Goal: Task Accomplishment & Management: Manage account settings

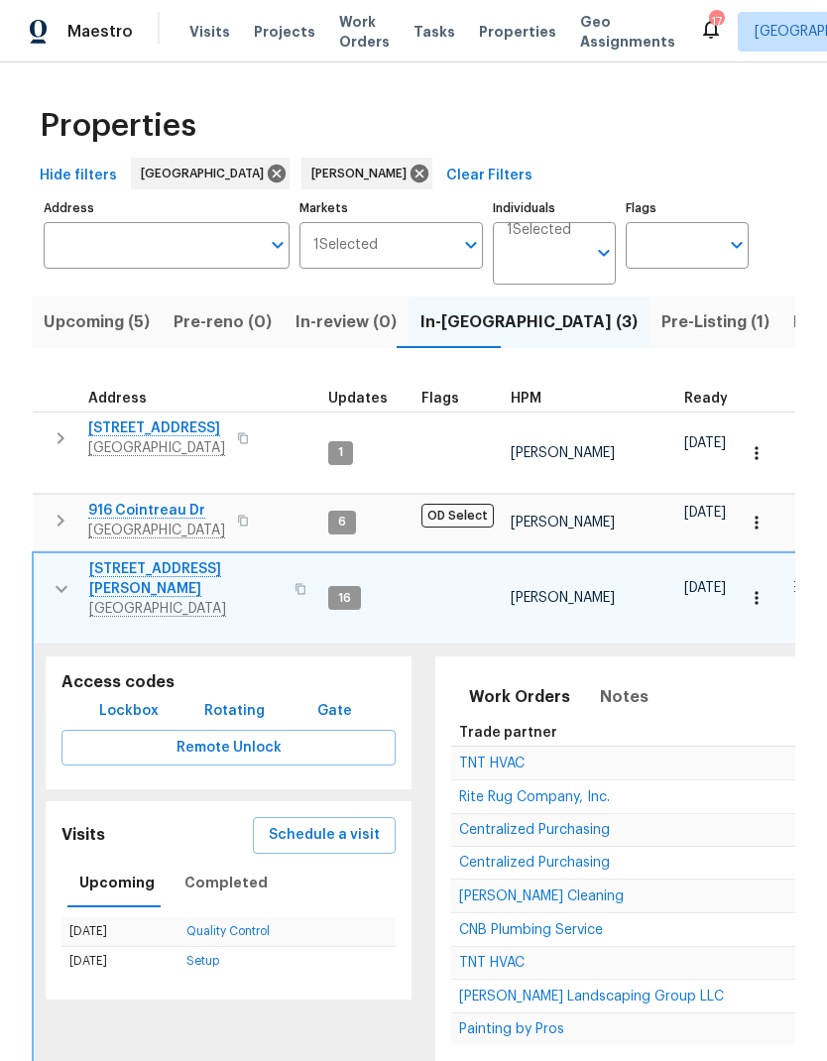
click at [480, 1022] on span "Painting by Pros" at bounding box center [511, 1029] width 105 height 14
click at [52, 437] on icon "button" at bounding box center [61, 438] width 24 height 24
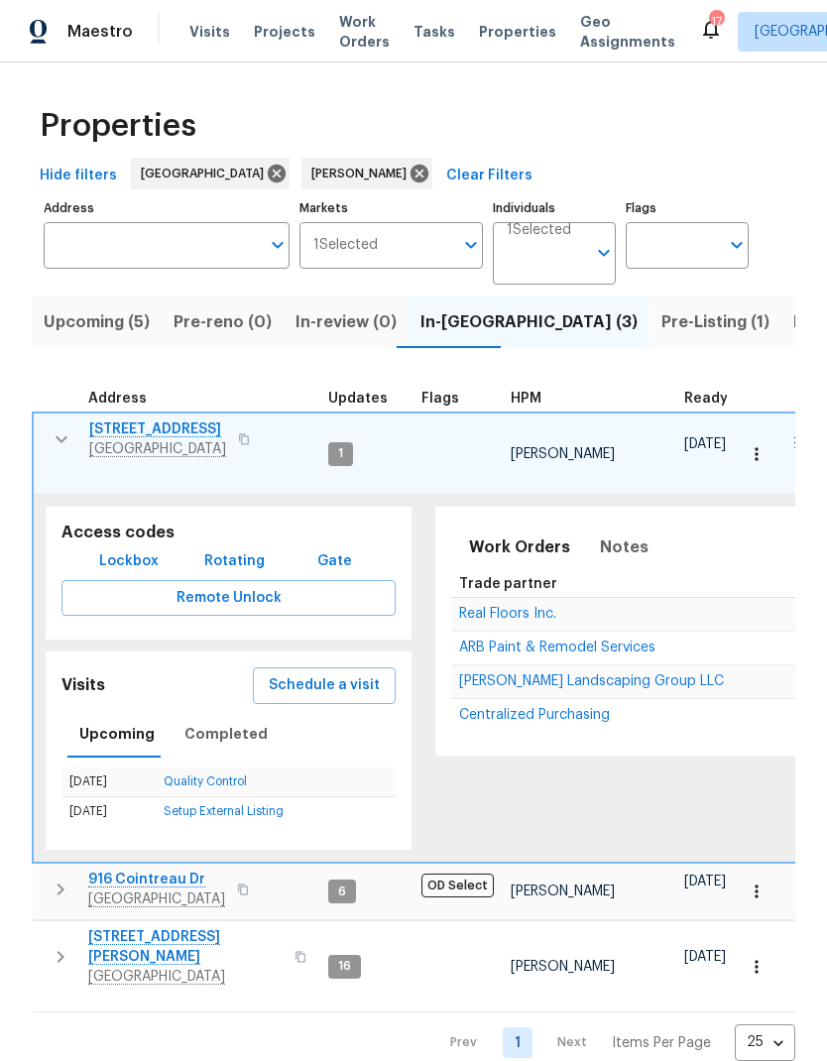
click at [103, 543] on button "Lockbox" at bounding box center [128, 561] width 75 height 37
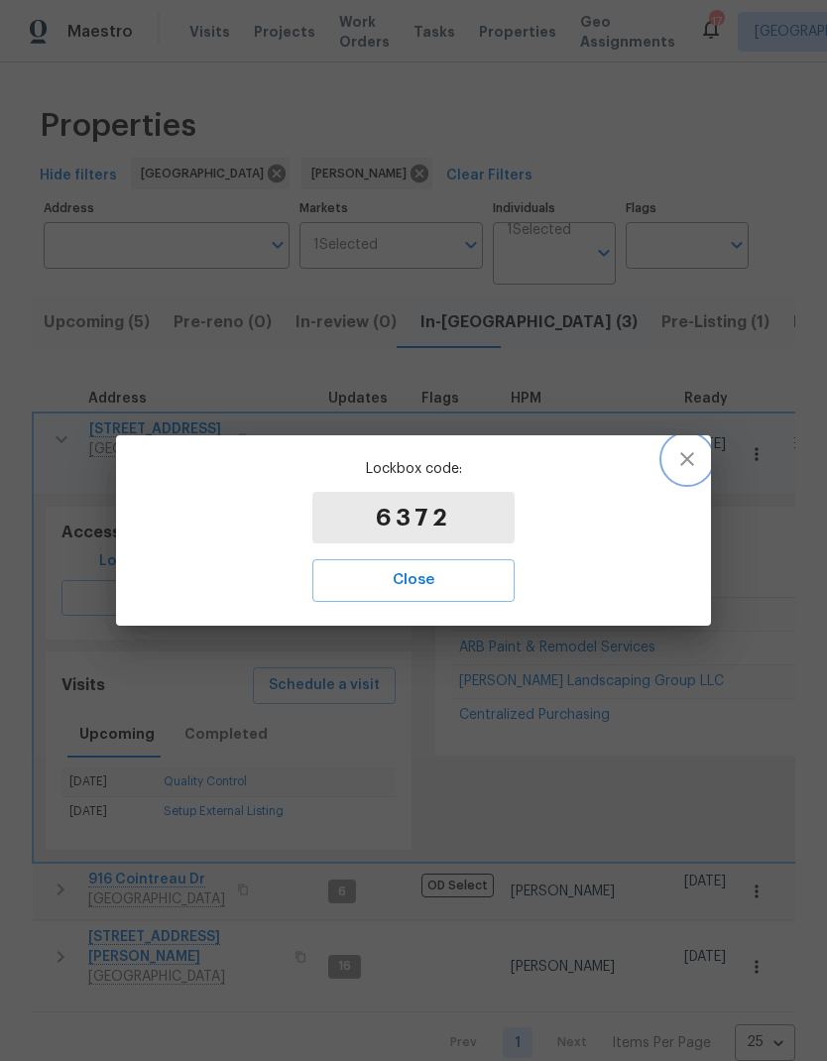
click at [700, 469] on button "button" at bounding box center [687, 459] width 48 height 48
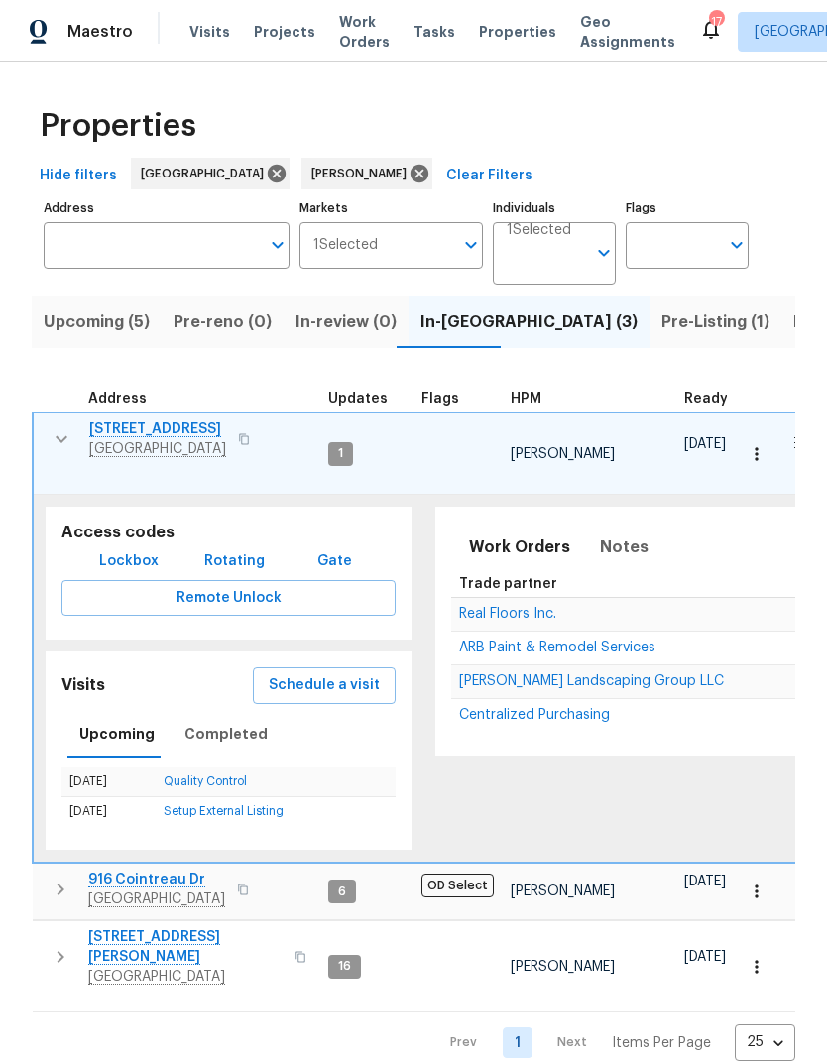
click at [65, 439] on icon "button" at bounding box center [62, 439] width 12 height 7
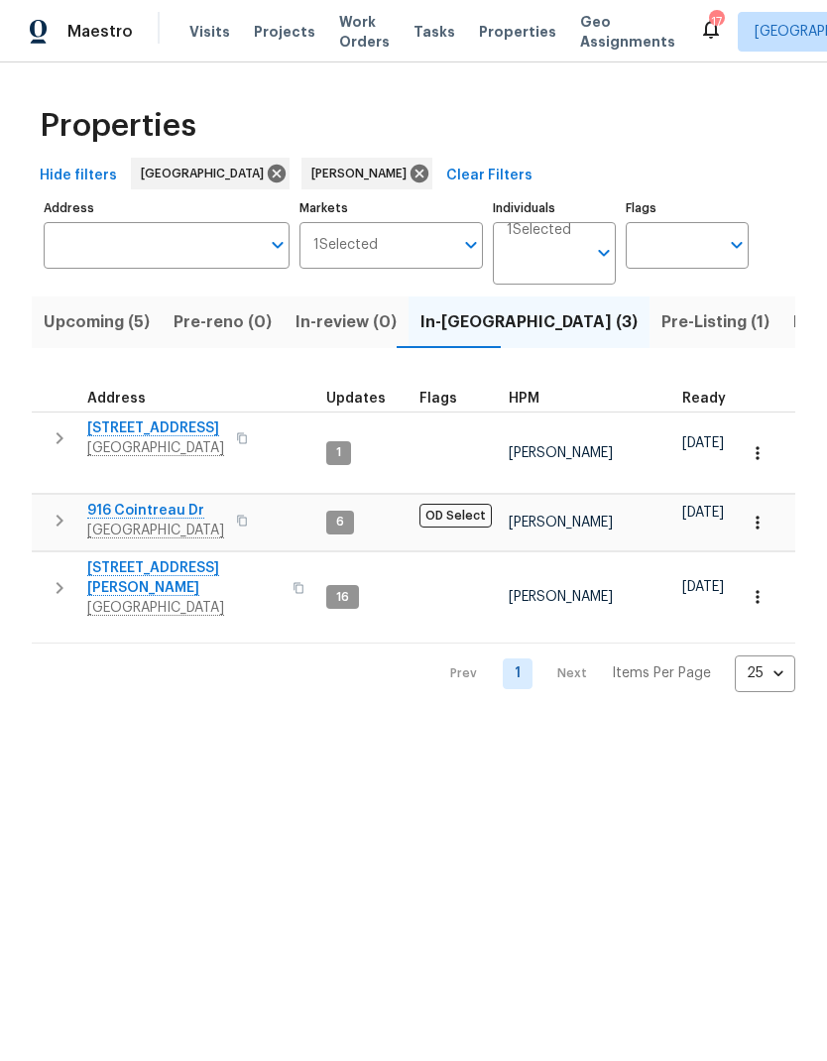
click at [661, 329] on span "Pre-Listing (1)" at bounding box center [715, 322] width 108 height 28
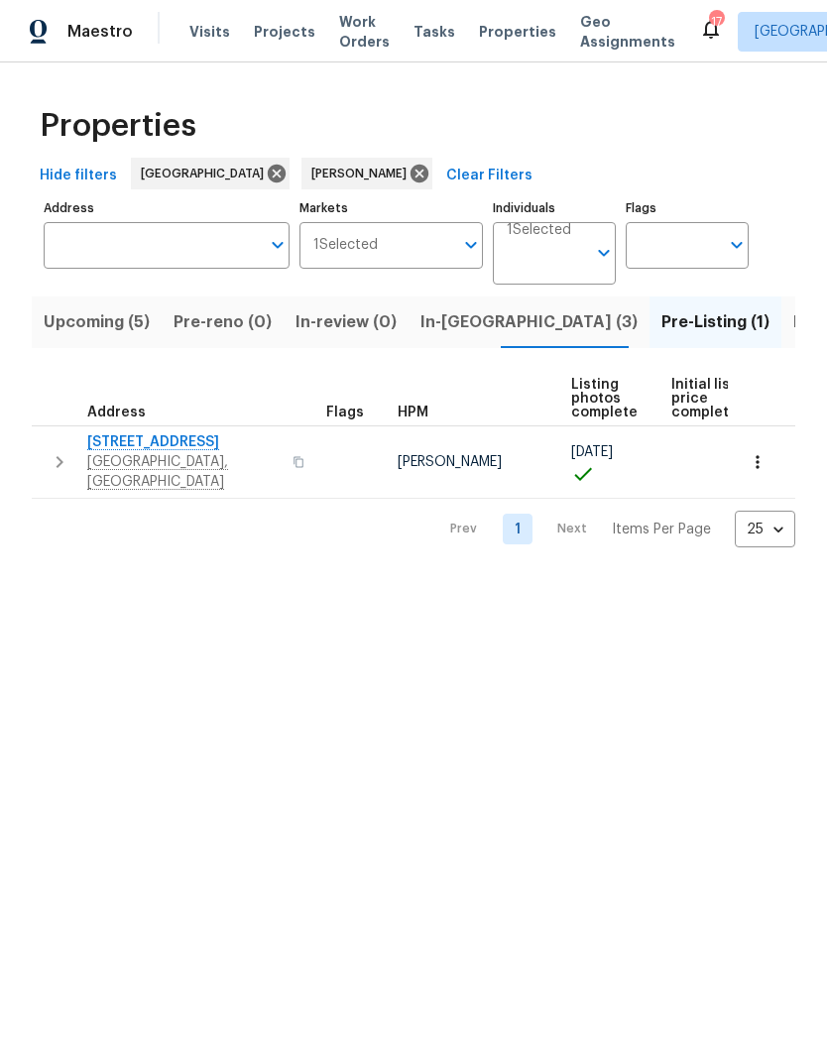
click at [793, 320] on span "Listed (13)" at bounding box center [833, 322] width 81 height 28
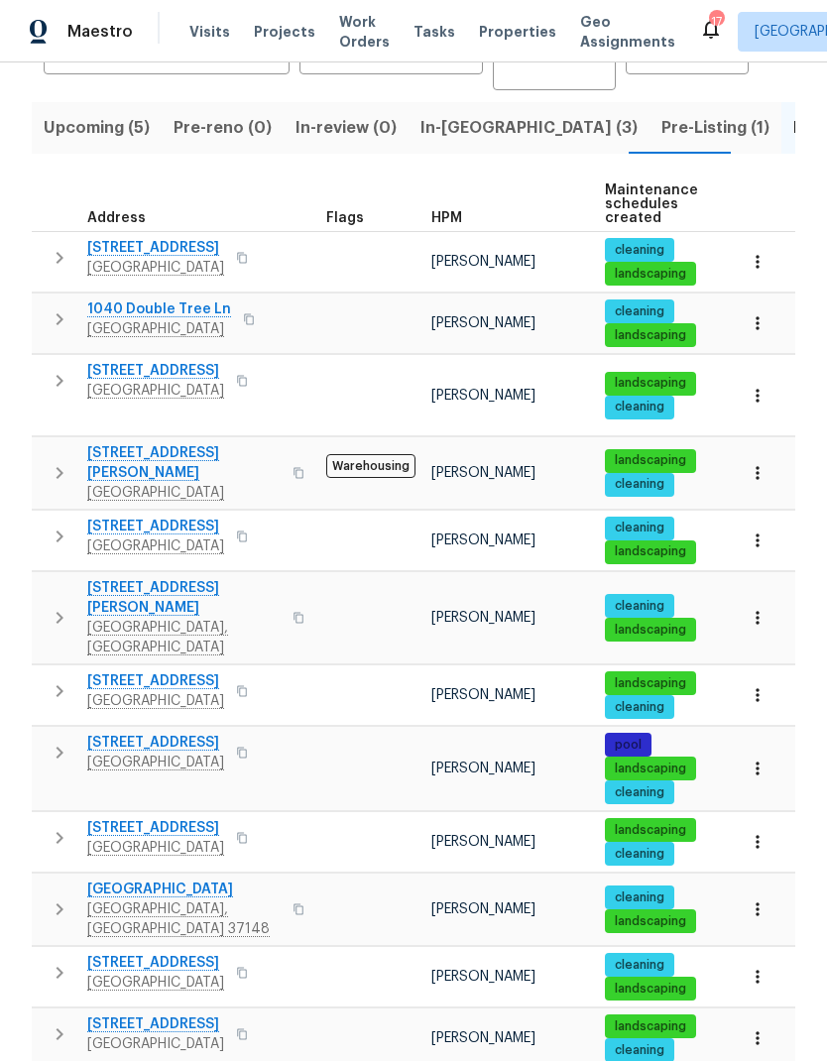
scroll to position [193, 0]
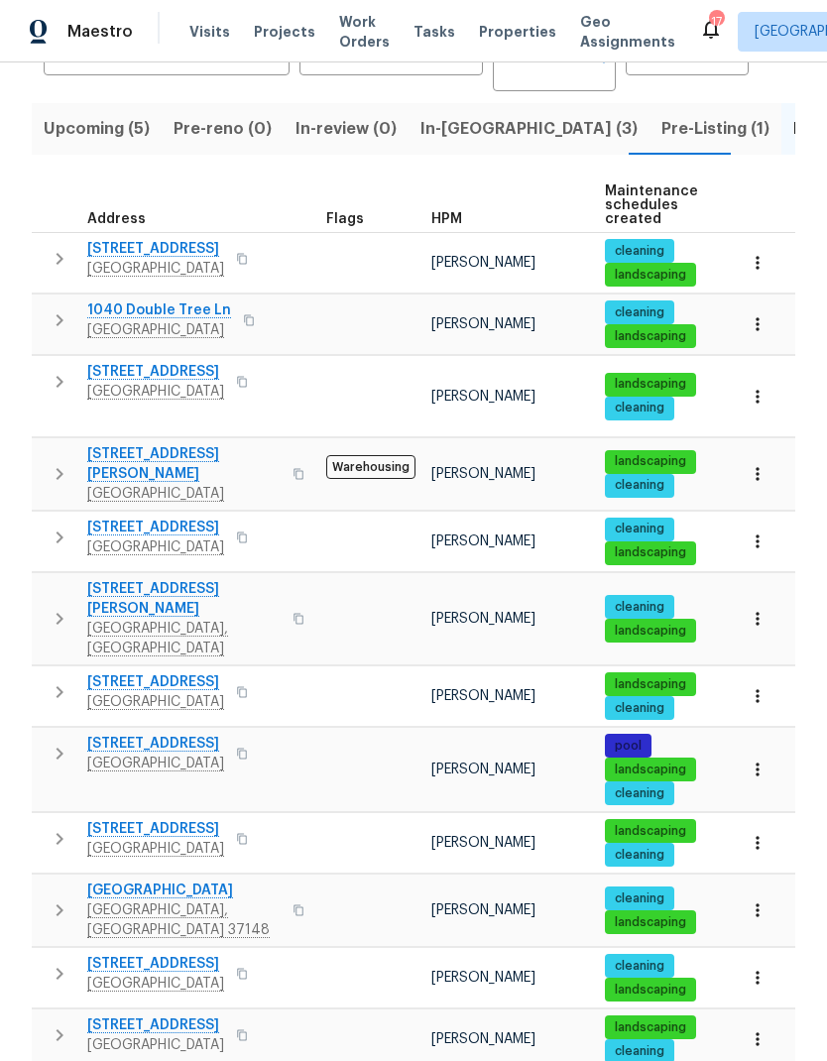
click at [51, 680] on icon "button" at bounding box center [60, 692] width 24 height 24
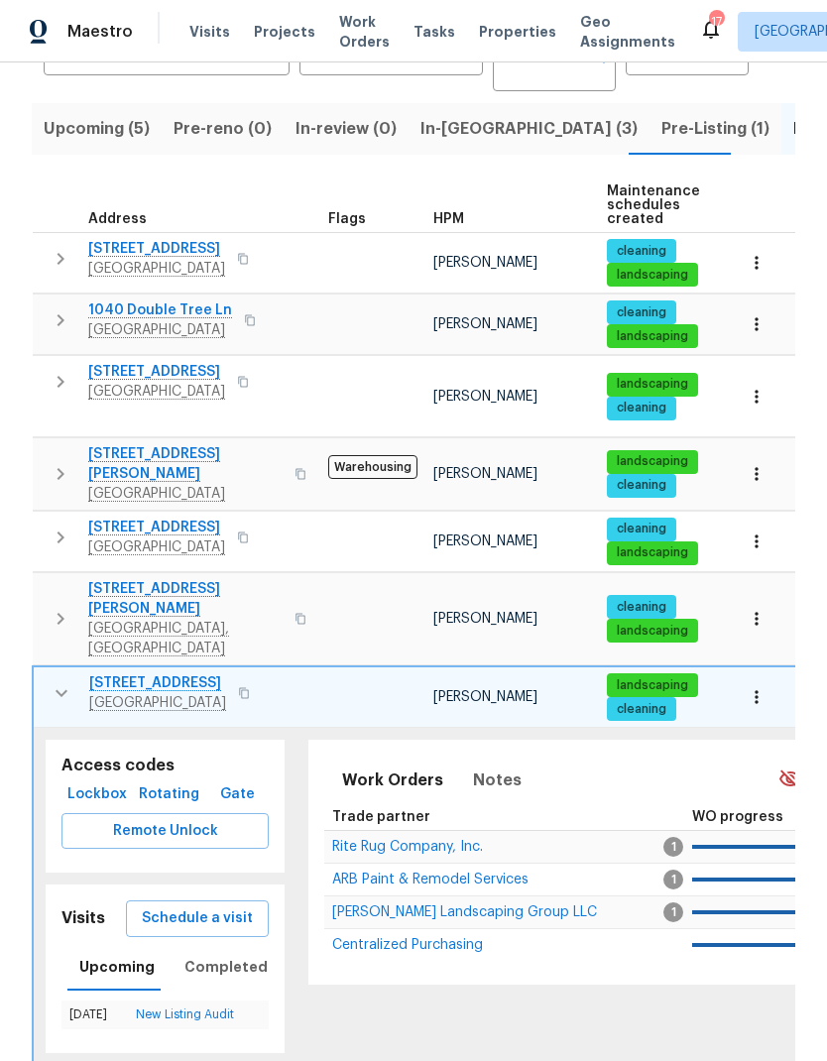
click at [82, 782] on span "Lockbox" at bounding box center [97, 794] width 56 height 25
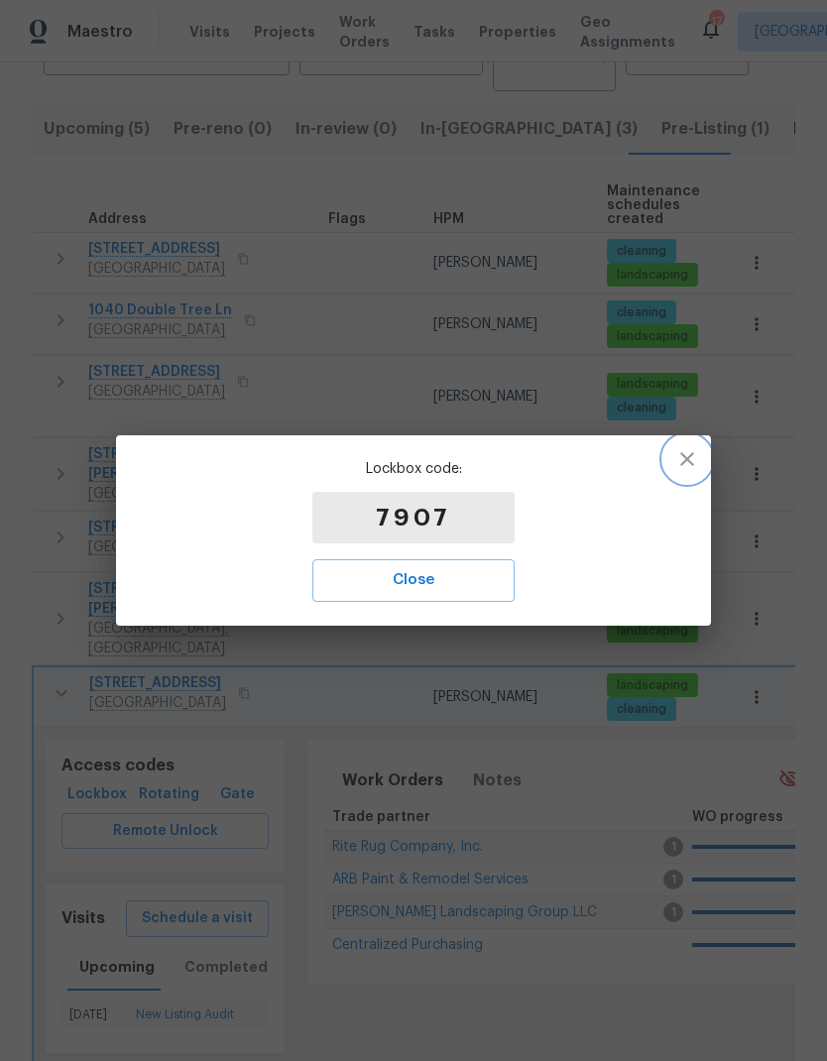
click at [686, 459] on icon "button" at bounding box center [687, 459] width 14 height 14
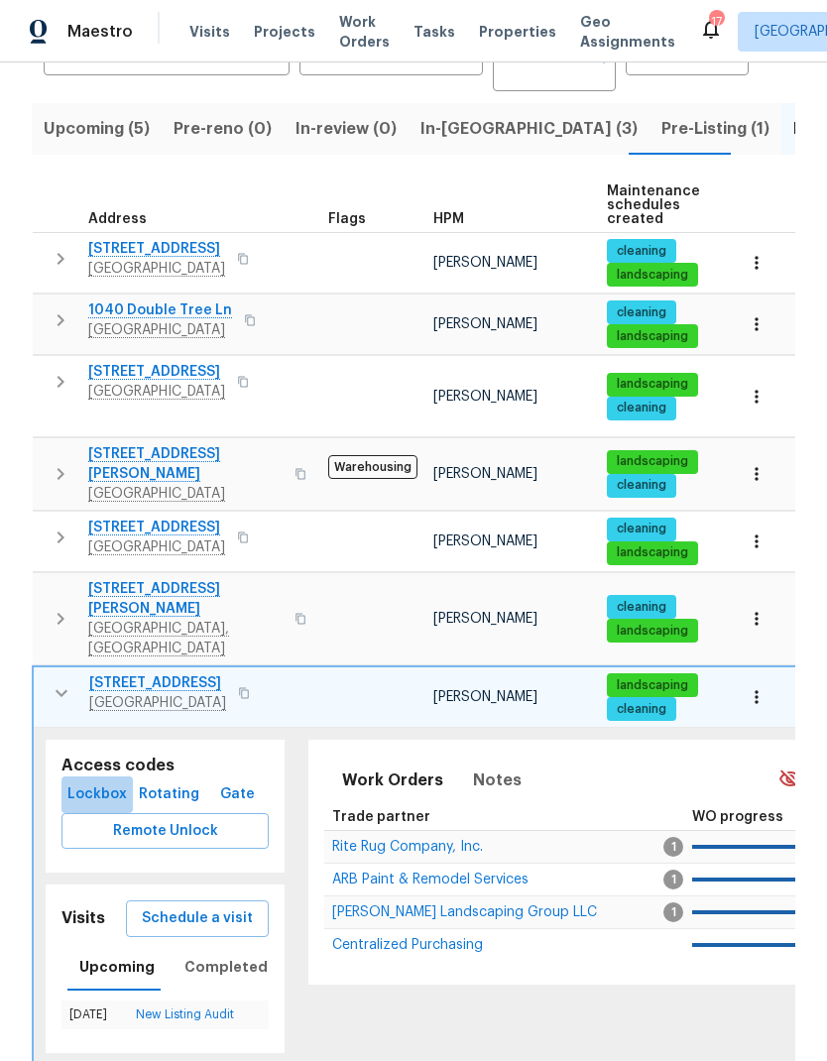
click at [92, 776] on button "Lockbox" at bounding box center [96, 794] width 71 height 37
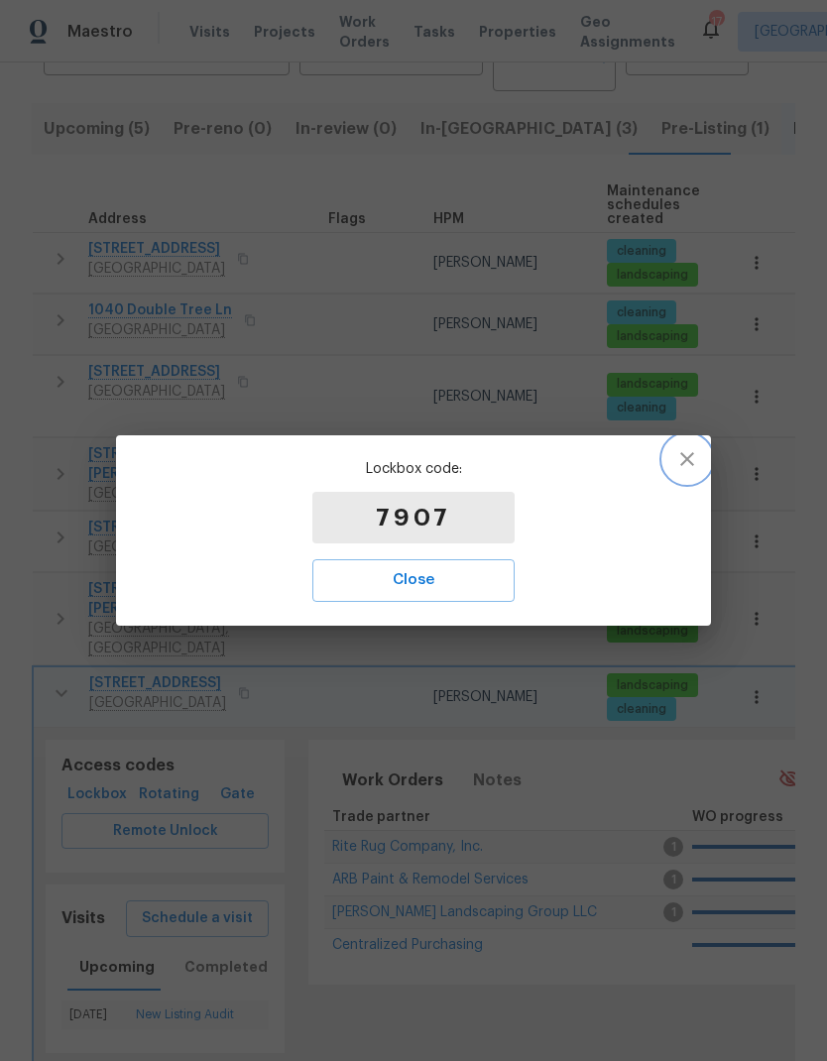
click at [699, 466] on button "button" at bounding box center [687, 459] width 48 height 48
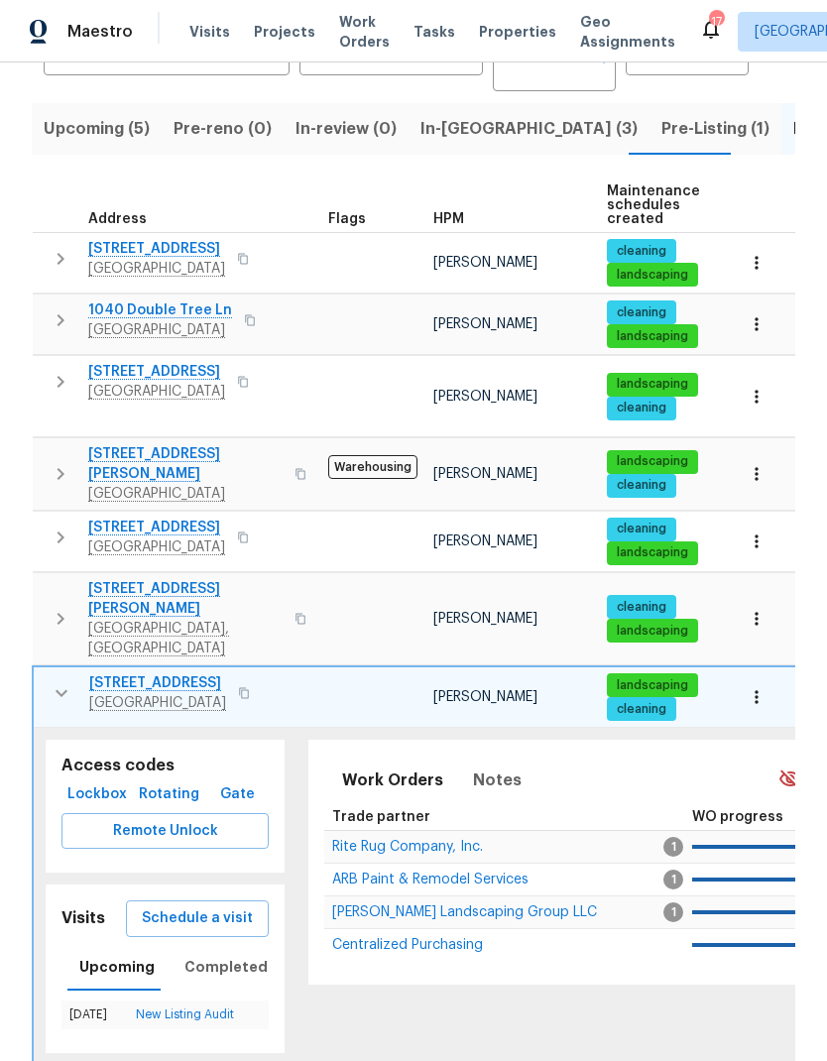
scroll to position [0, 0]
click at [61, 673] on button "button" at bounding box center [62, 693] width 40 height 40
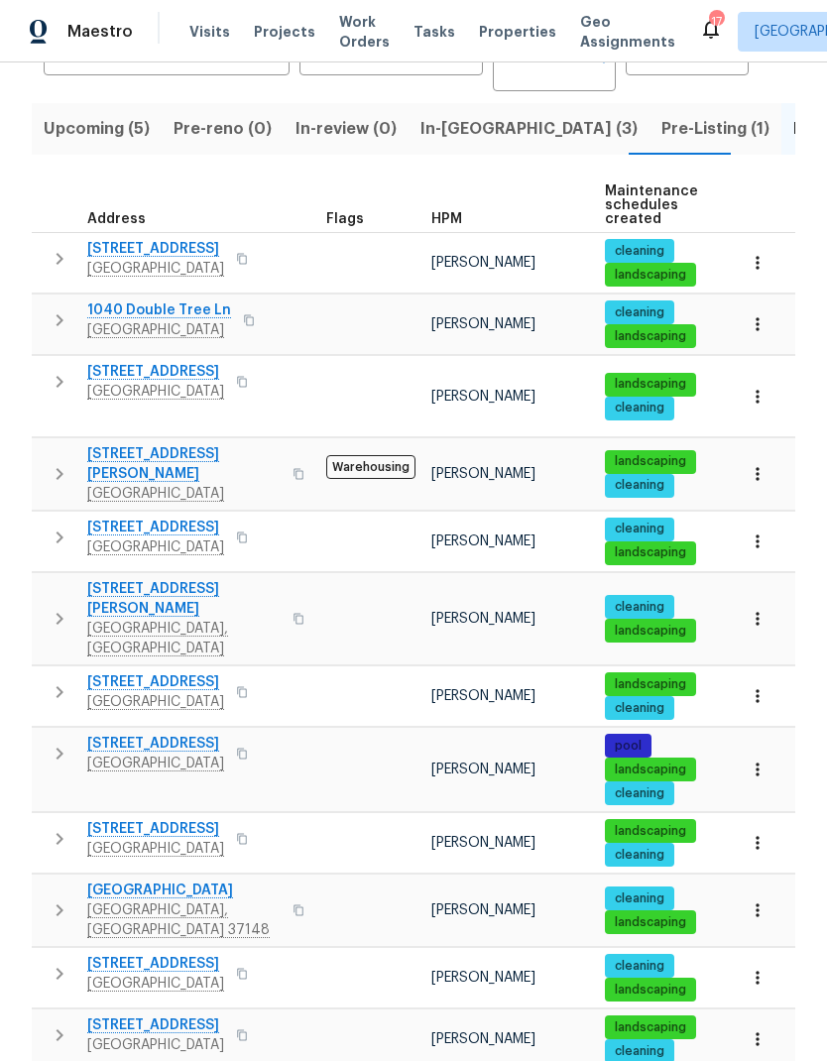
click at [449, 131] on span "In-reno (3)" at bounding box center [528, 129] width 217 height 28
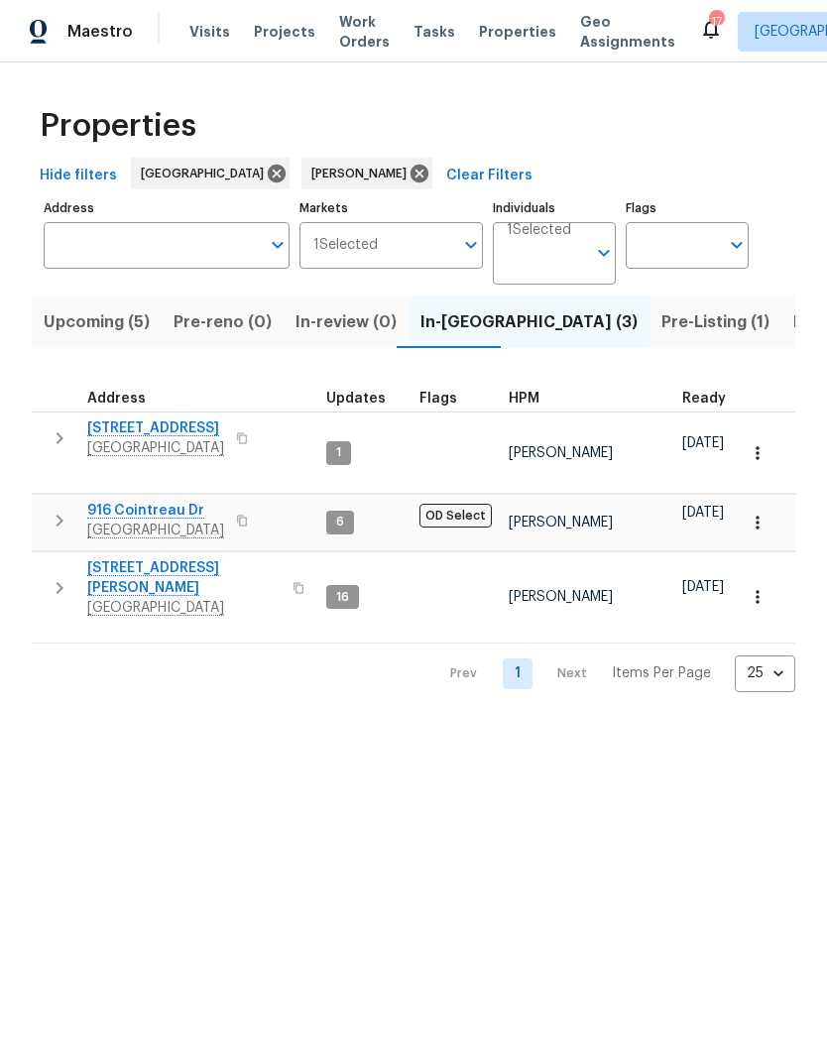
click at [51, 509] on icon "button" at bounding box center [60, 521] width 24 height 24
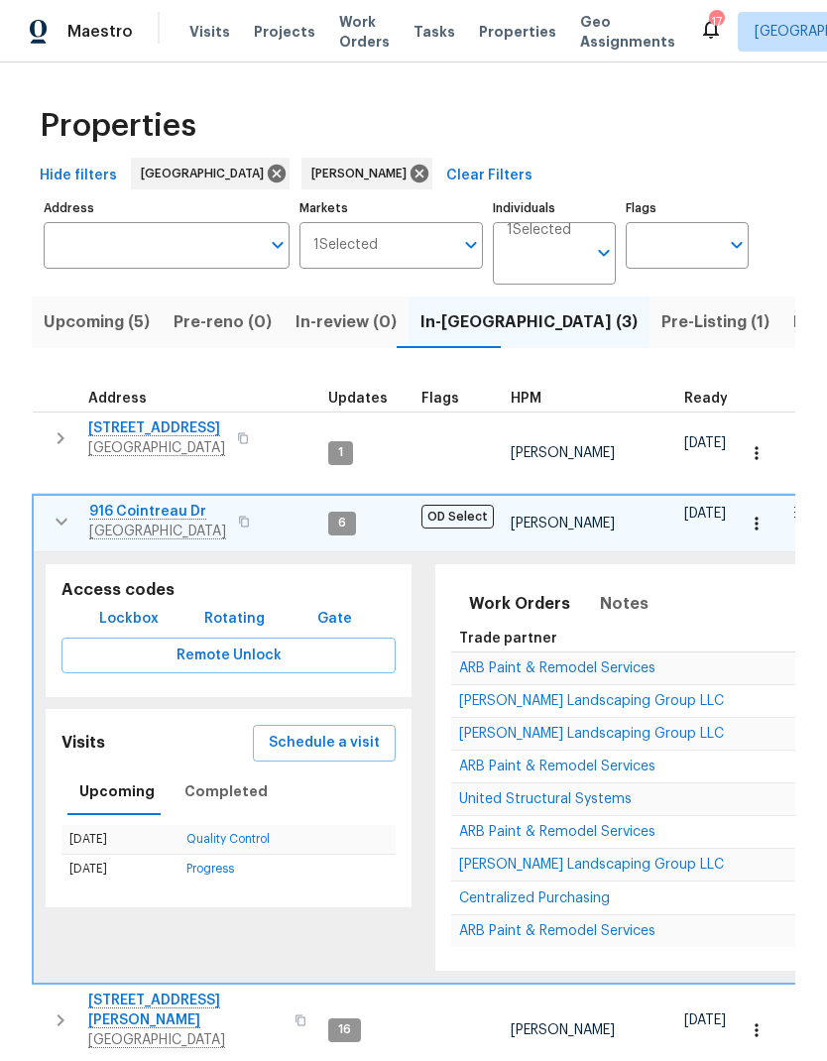
click at [106, 607] on span "Lockbox" at bounding box center [128, 619] width 59 height 25
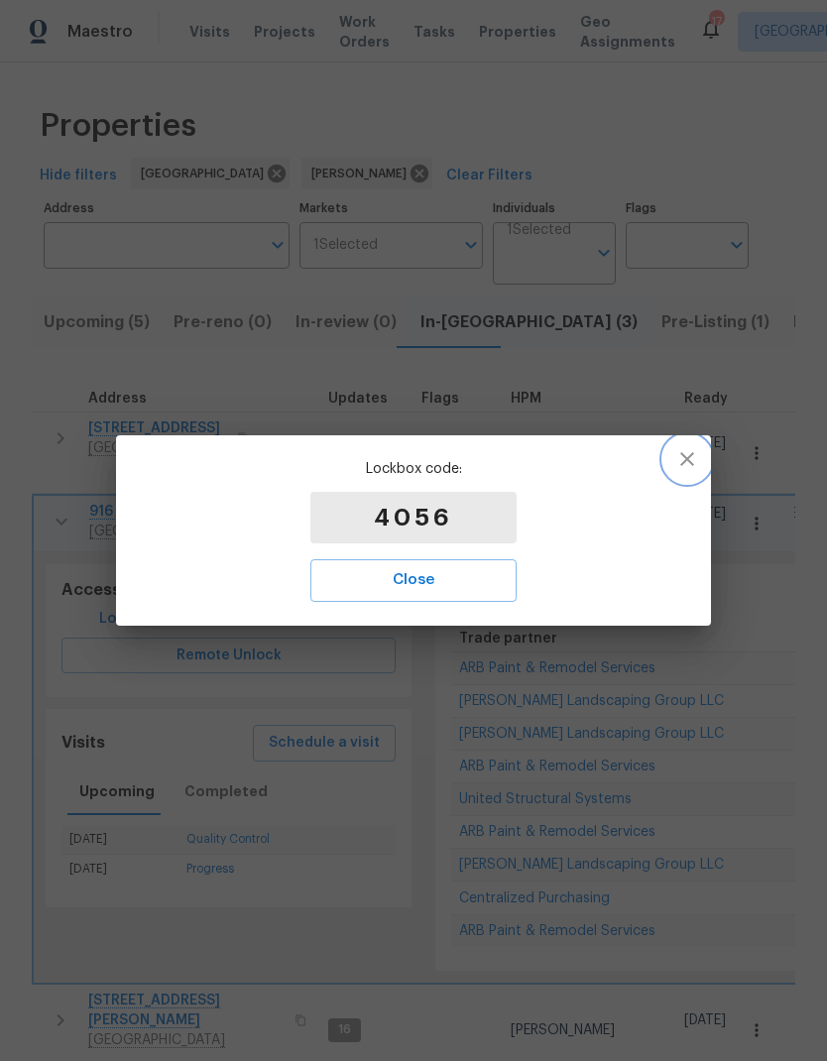
click at [701, 461] on button "button" at bounding box center [687, 459] width 48 height 48
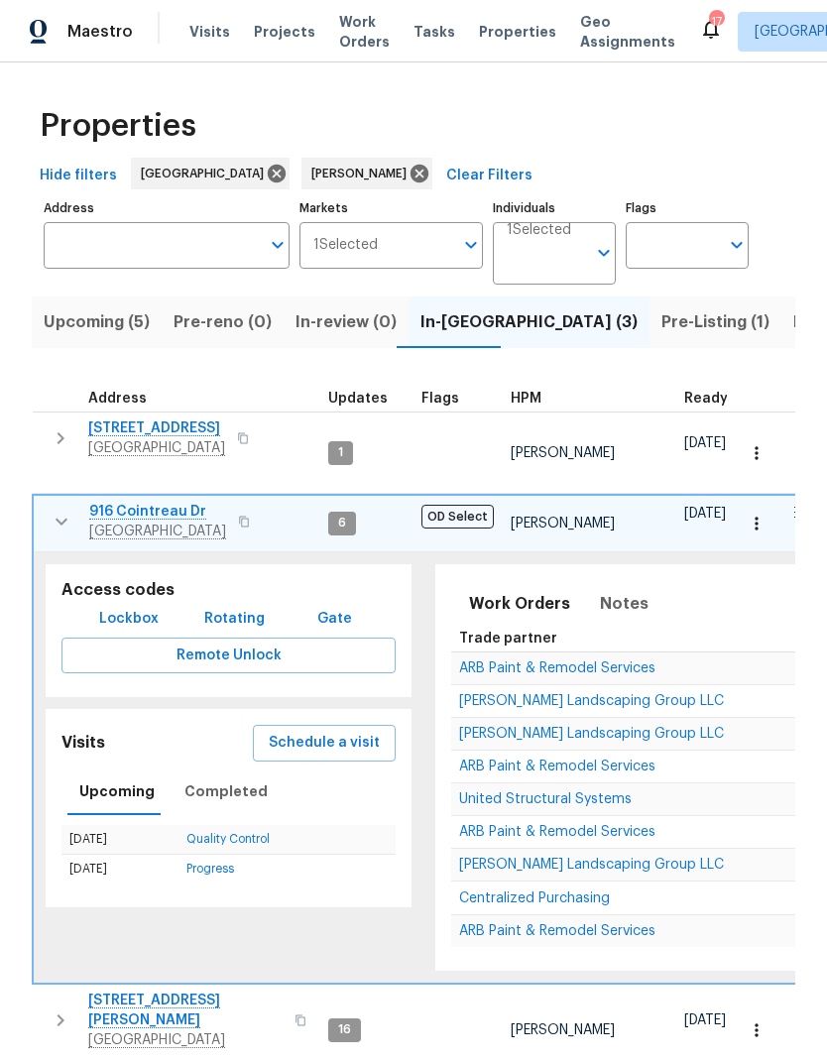
click at [114, 607] on span "Lockbox" at bounding box center [128, 619] width 59 height 25
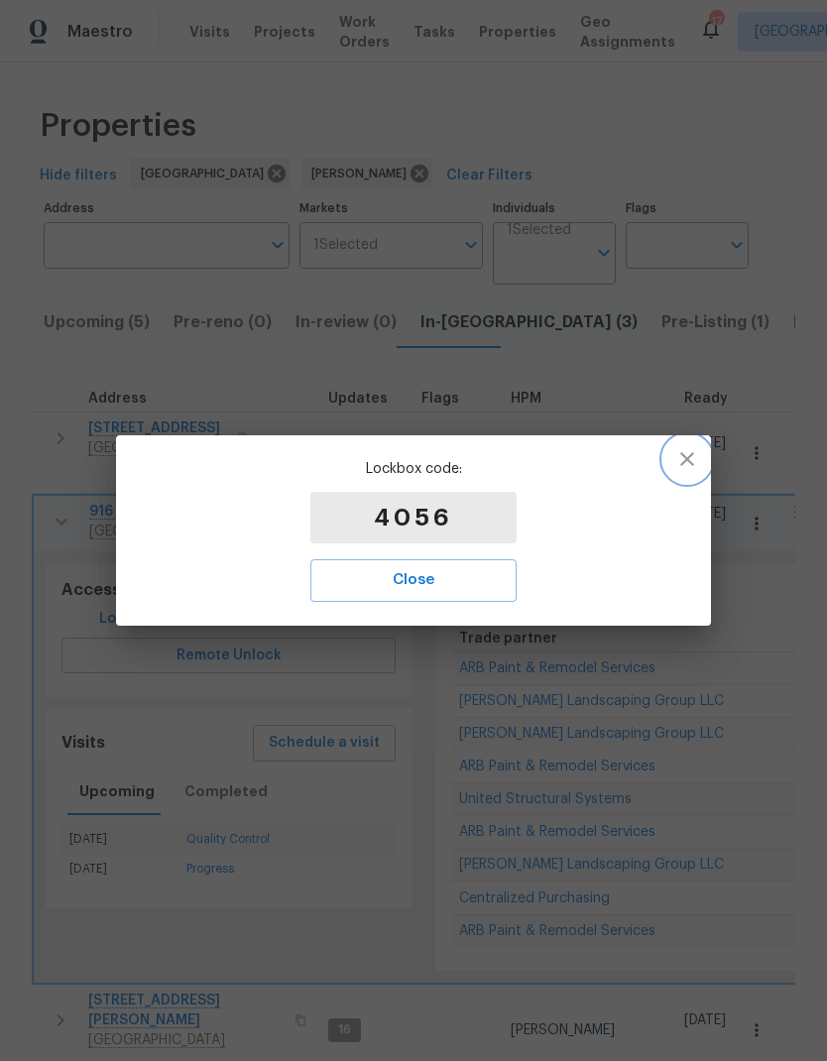
click at [699, 464] on button "button" at bounding box center [687, 459] width 48 height 48
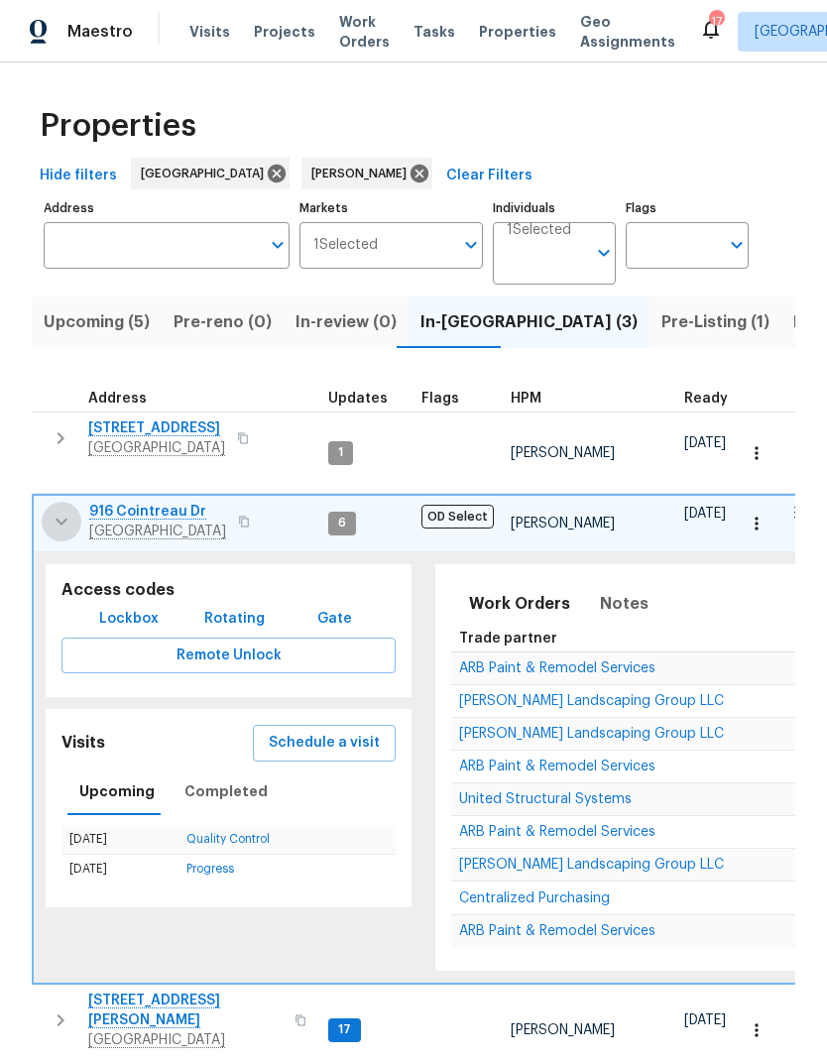
click at [59, 510] on icon "button" at bounding box center [62, 522] width 24 height 24
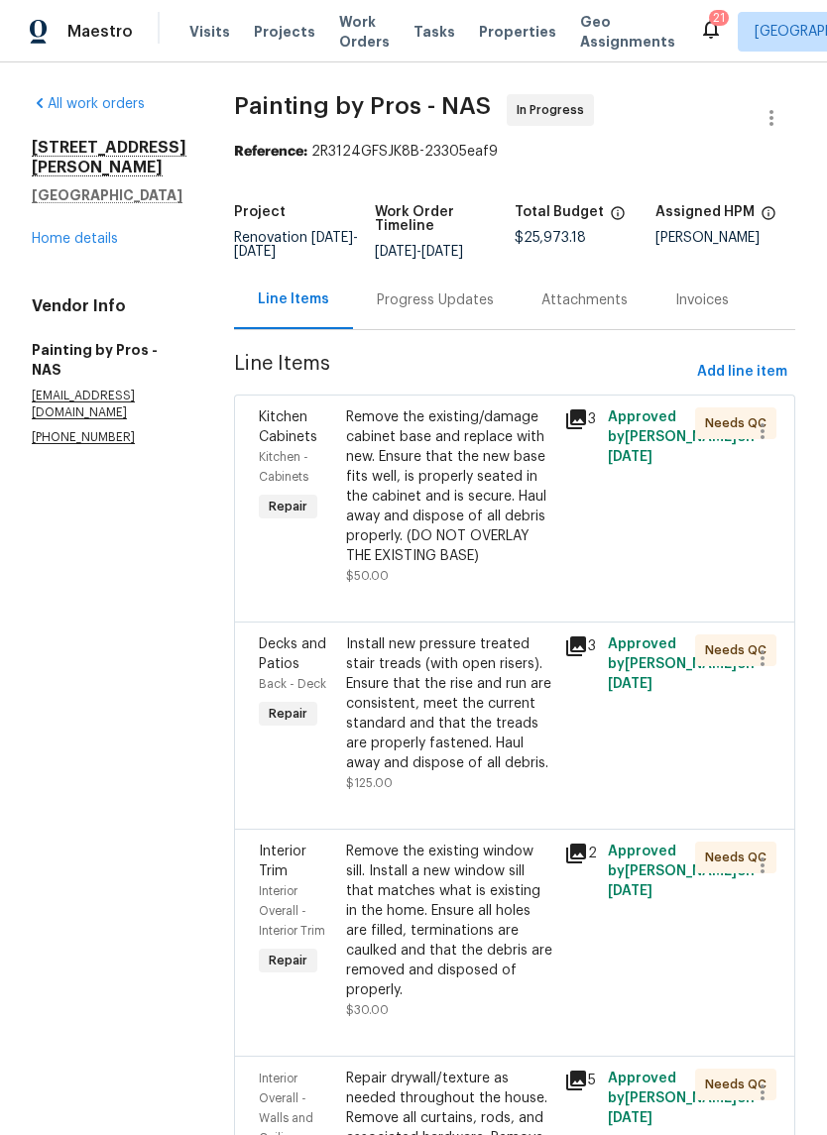
click at [439, 327] on div "Progress Updates" at bounding box center [435, 300] width 165 height 58
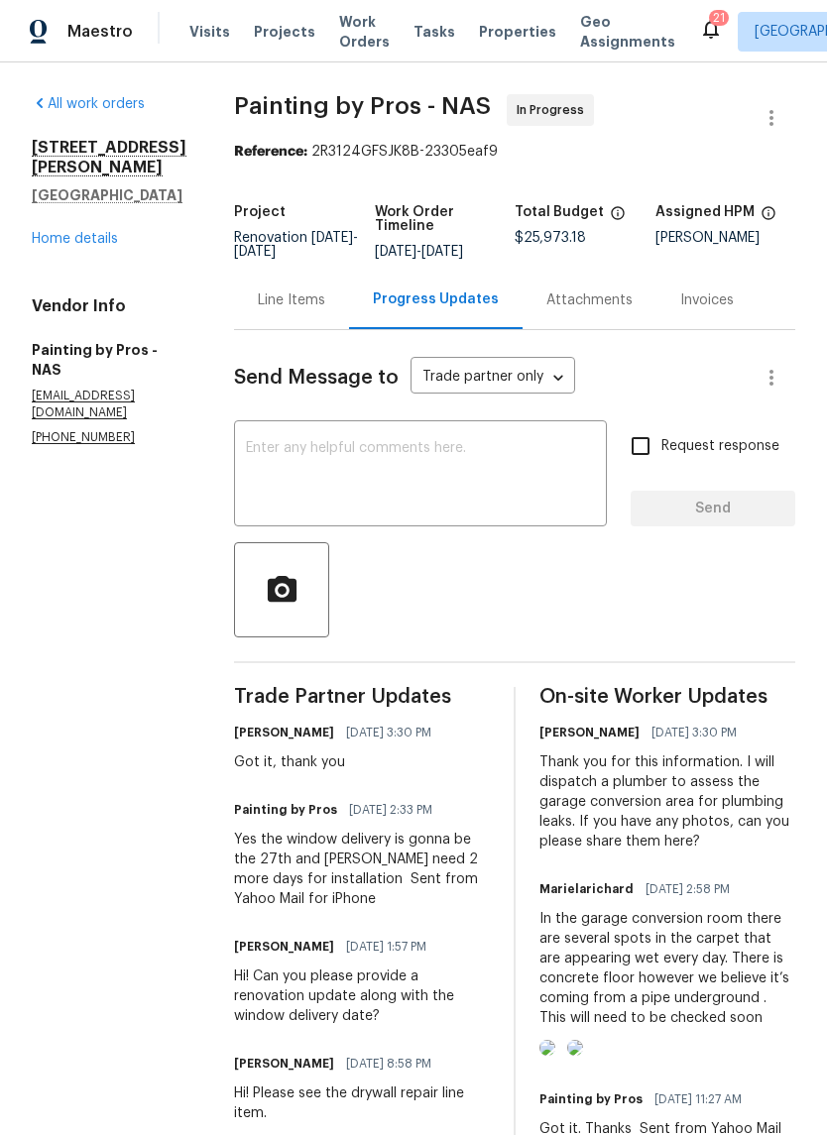
click at [501, 376] on body "Maestro Visits Projects Work Orders Tasks Properties Geo Assignments 21 [GEOGRA…" at bounding box center [413, 567] width 827 height 1135
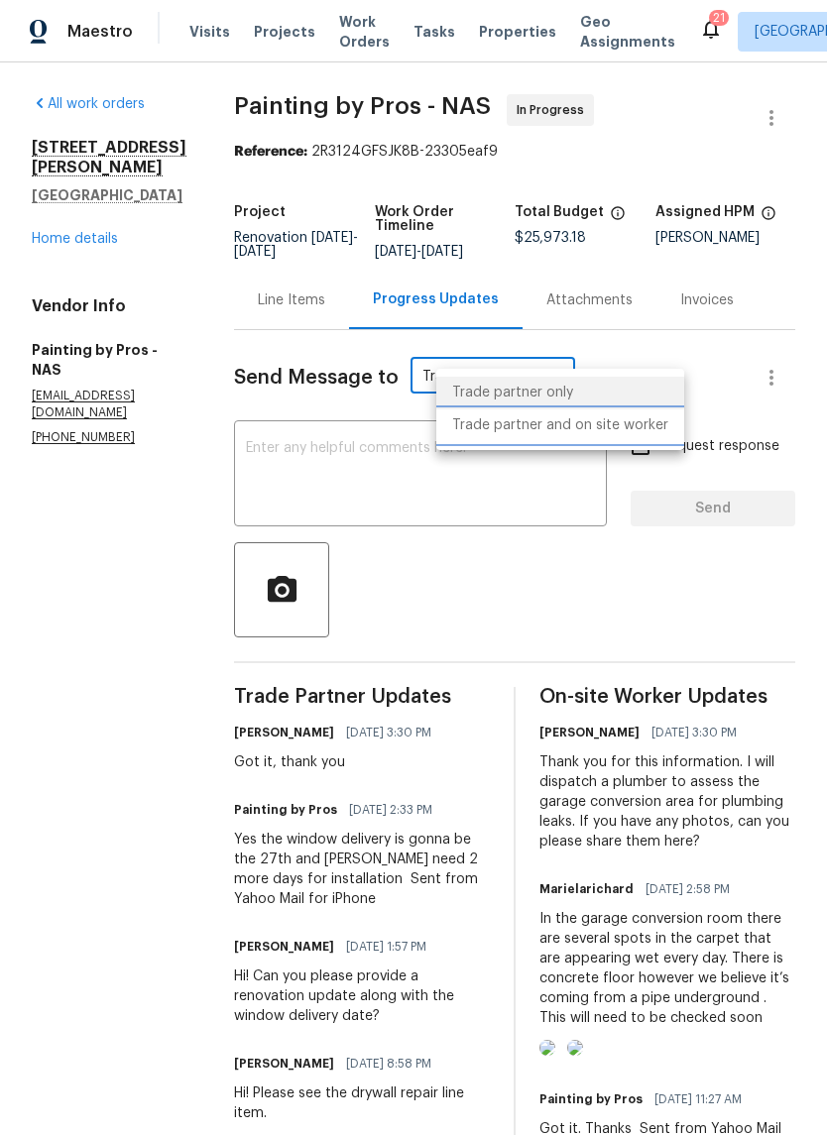
click at [494, 436] on li "Trade partner and on site worker" at bounding box center [560, 425] width 248 height 33
type input "Trade Partner and On-Site Worker"
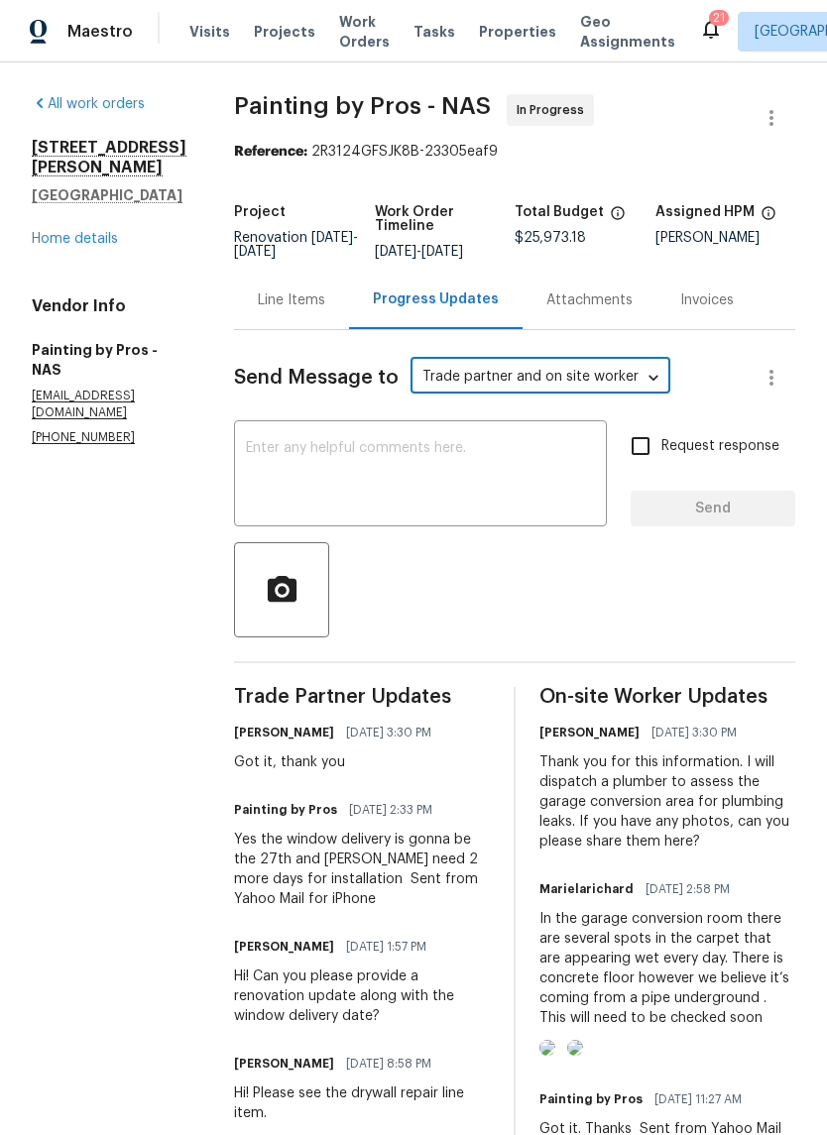
click at [341, 472] on textarea at bounding box center [420, 475] width 349 height 69
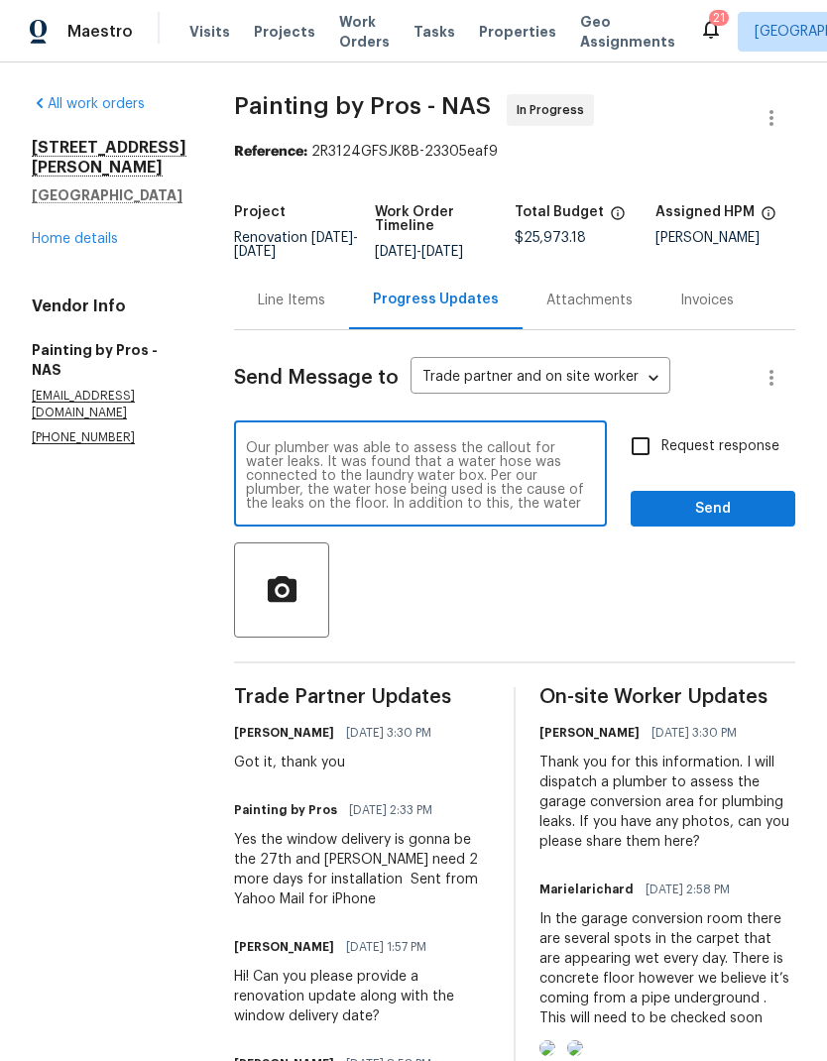
click at [282, 457] on textarea "Our plumber was able to assess the callout for water leaks. It was found that a…" at bounding box center [420, 475] width 349 height 69
click at [282, 456] on textarea "Our plumber was able to assess the callout for water leaks. It was found that a…" at bounding box center [420, 475] width 349 height 69
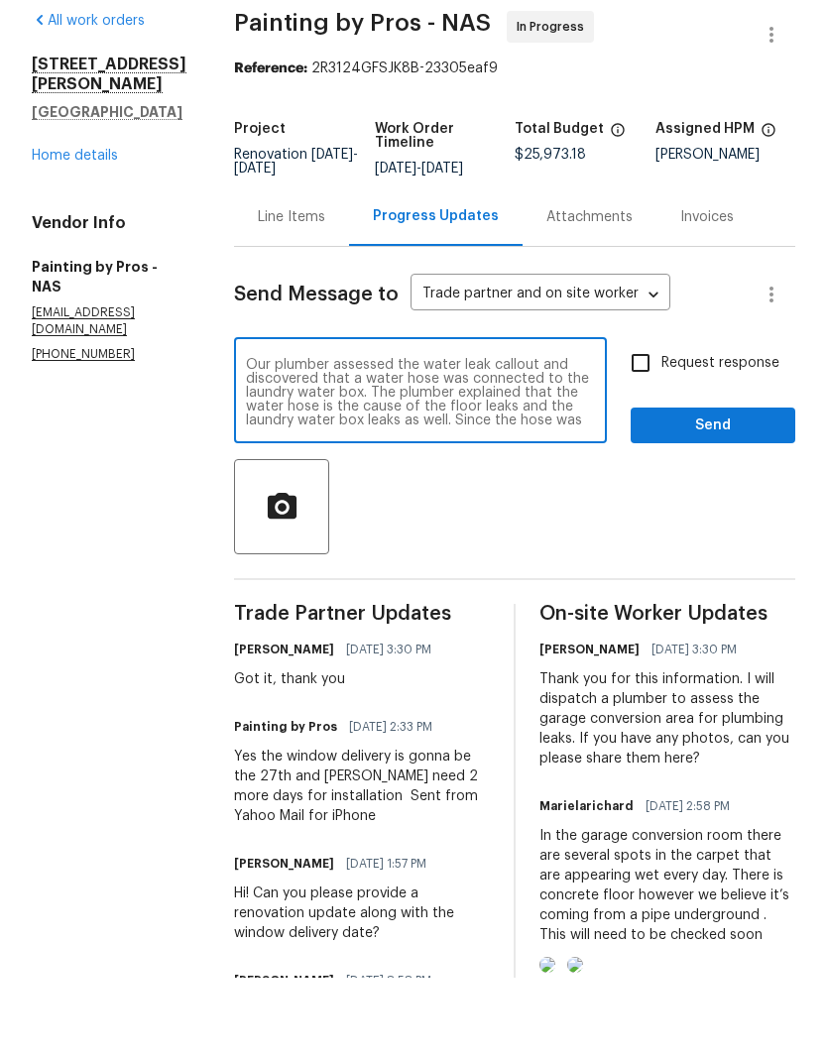
type textarea "Our plumber assessed the water leak callout and discovered that a water hose wa…"
click at [631, 425] on input "Request response" at bounding box center [641, 446] width 42 height 42
checkbox input "true"
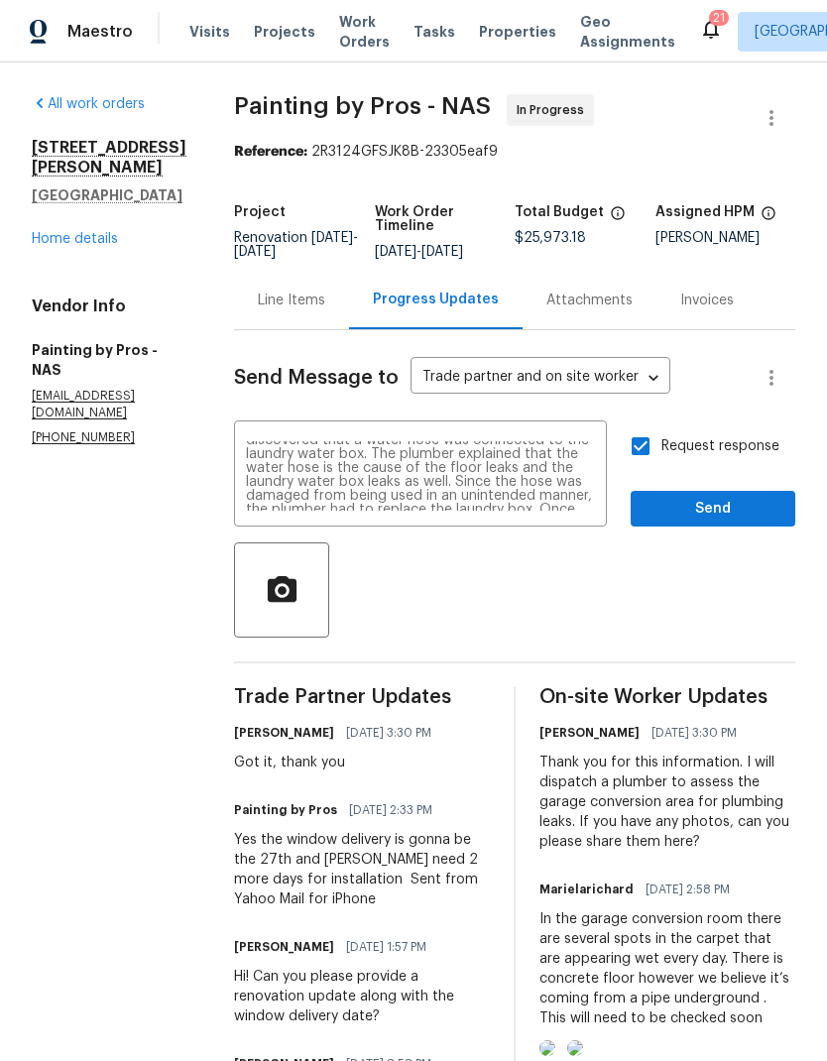
scroll to position [28, 0]
click at [422, 445] on textarea "Our plumber assessed the water leak callout and discovered that a water hose wa…" at bounding box center [420, 475] width 349 height 69
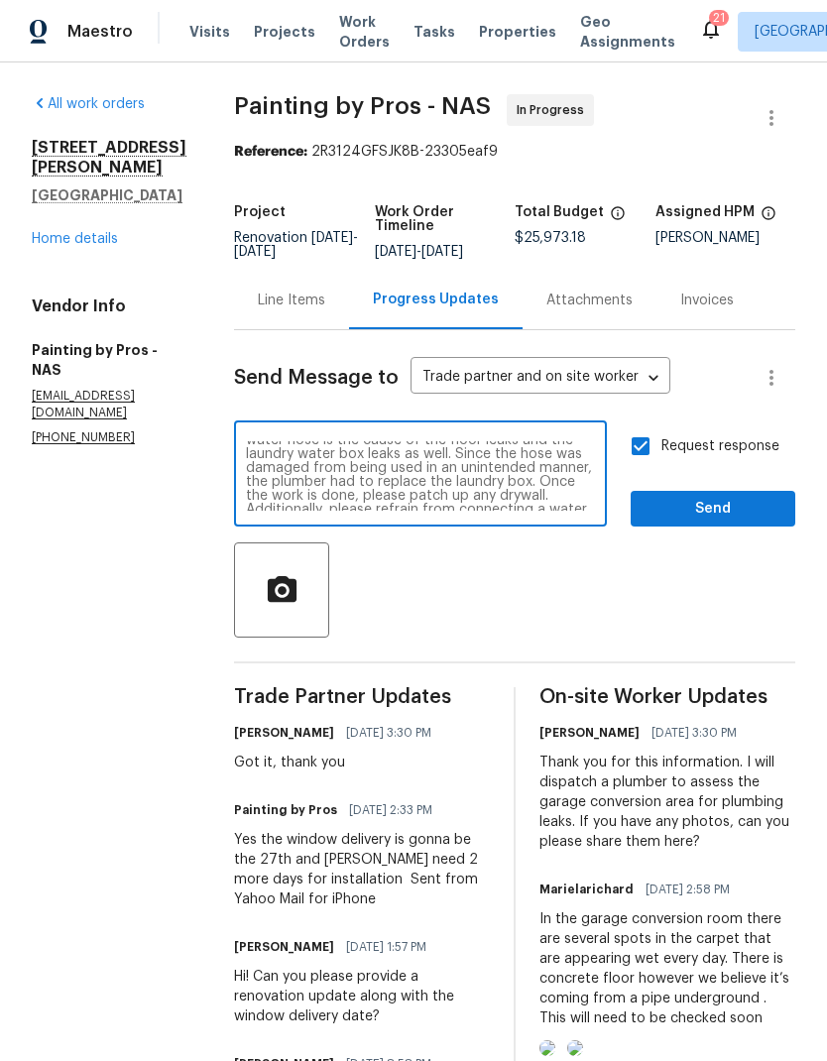
scroll to position [52, 0]
click at [292, 441] on textarea "Our plumber assessed the water leak callout and discovered that a water hose wa…" at bounding box center [420, 475] width 349 height 69
click at [429, 441] on textarea "Our plumber assessed the water leak callout and discovered that a water hose wa…" at bounding box center [420, 475] width 349 height 69
type textarea "Our plumber assessed the water leak callout and discovered that a water hose wa…"
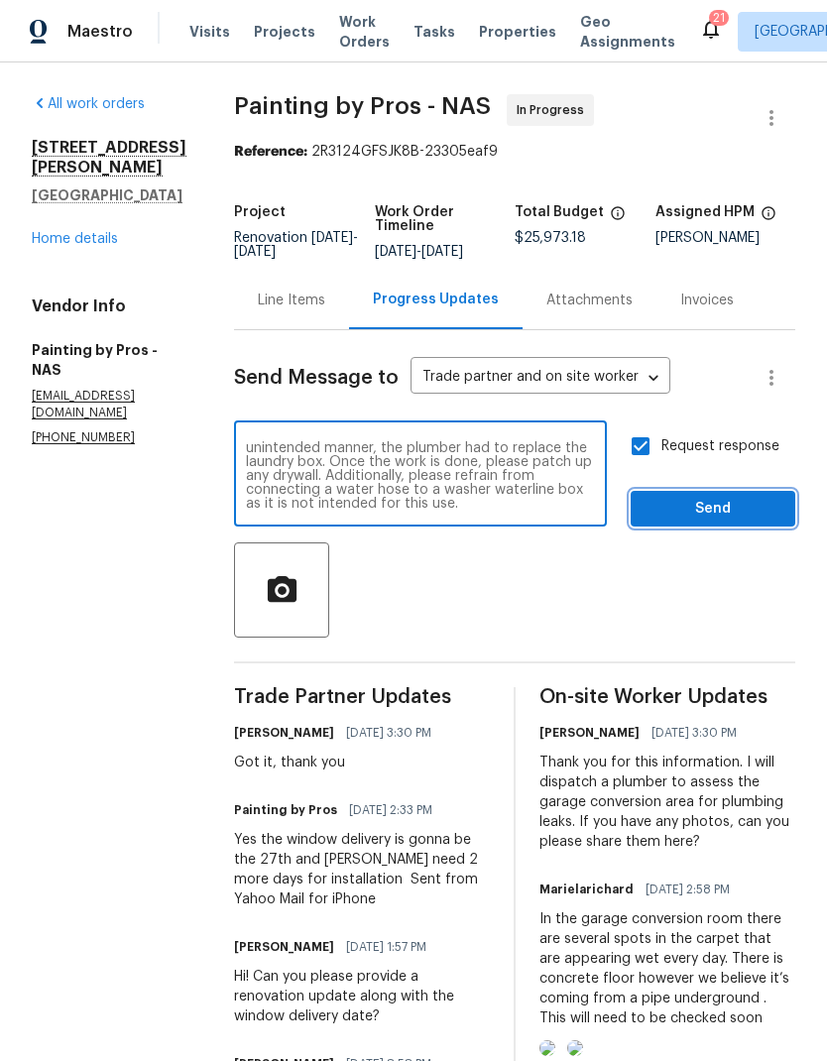
click at [699, 497] on span "Send" at bounding box center [712, 509] width 133 height 25
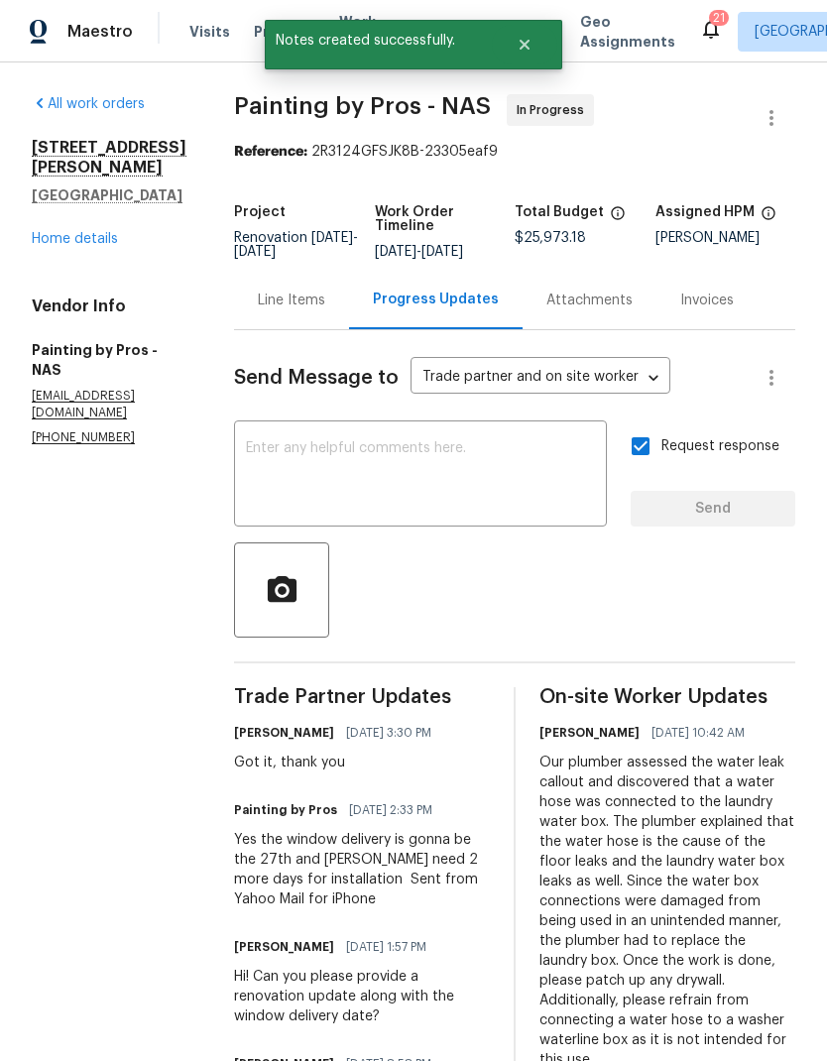
scroll to position [0, 0]
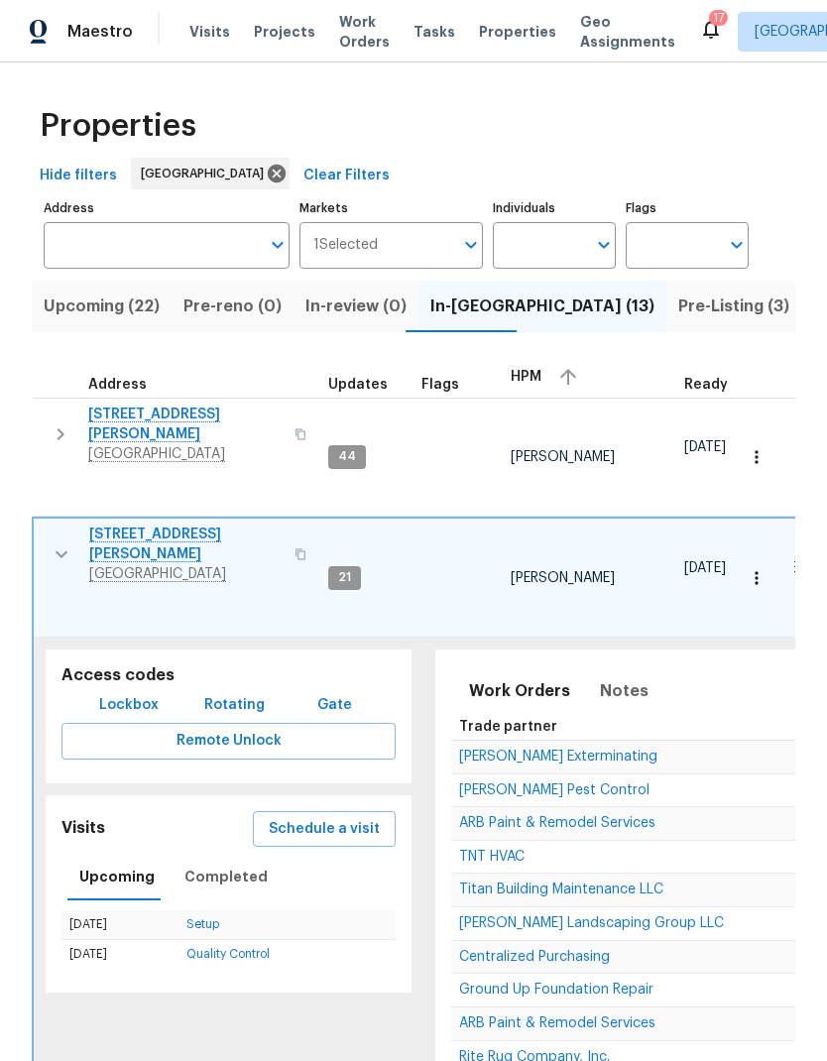
click at [52, 542] on icon "button" at bounding box center [62, 554] width 24 height 24
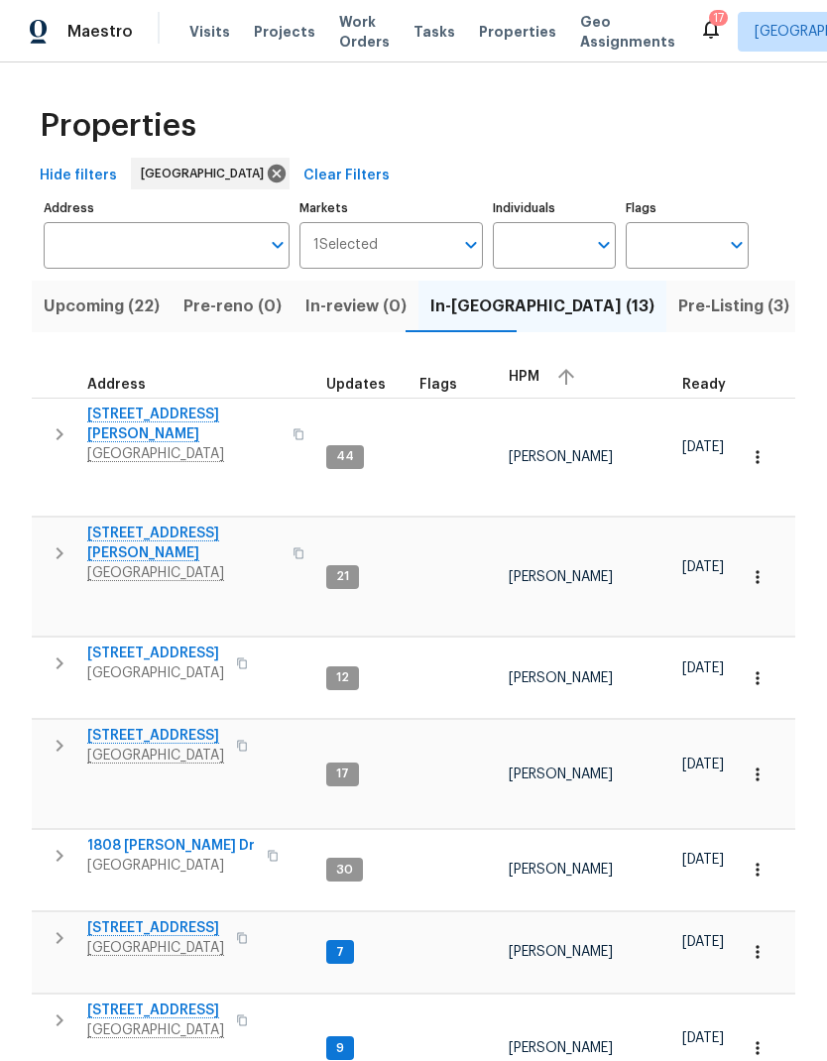
click at [57, 541] on icon "button" at bounding box center [60, 553] width 24 height 24
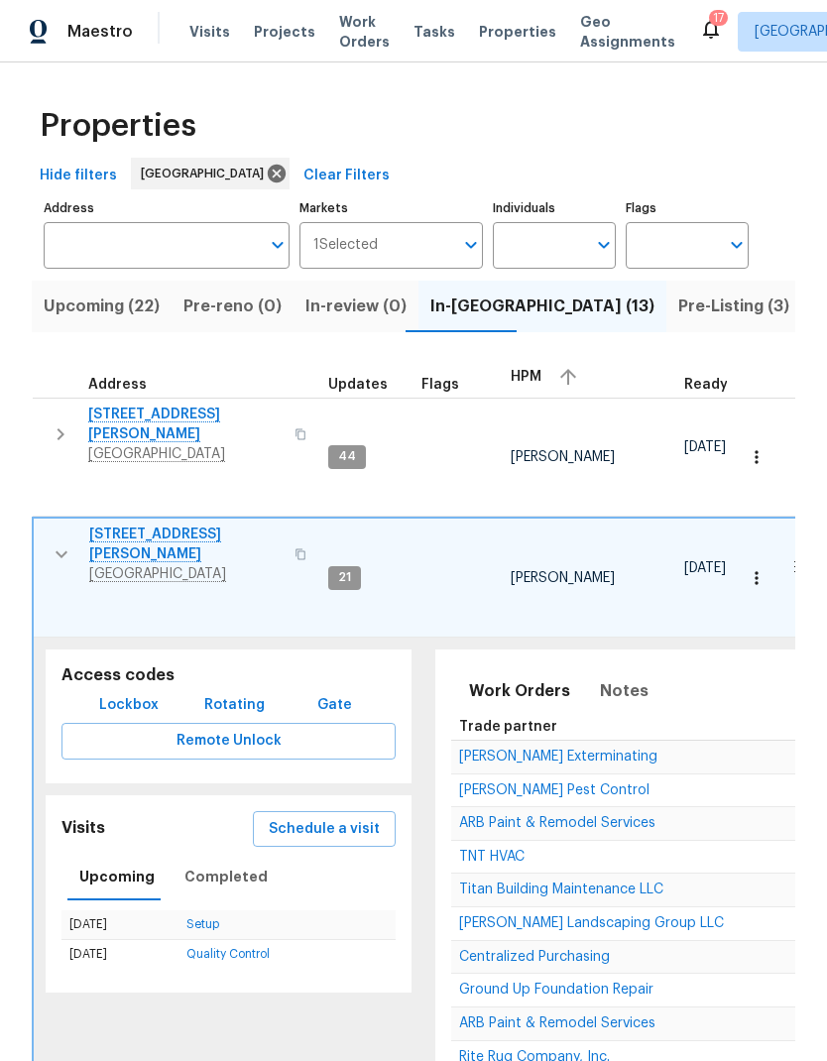
click at [490, 816] on span "ARB Paint & Remodel Services" at bounding box center [557, 823] width 196 height 14
click at [51, 542] on icon "button" at bounding box center [62, 554] width 24 height 24
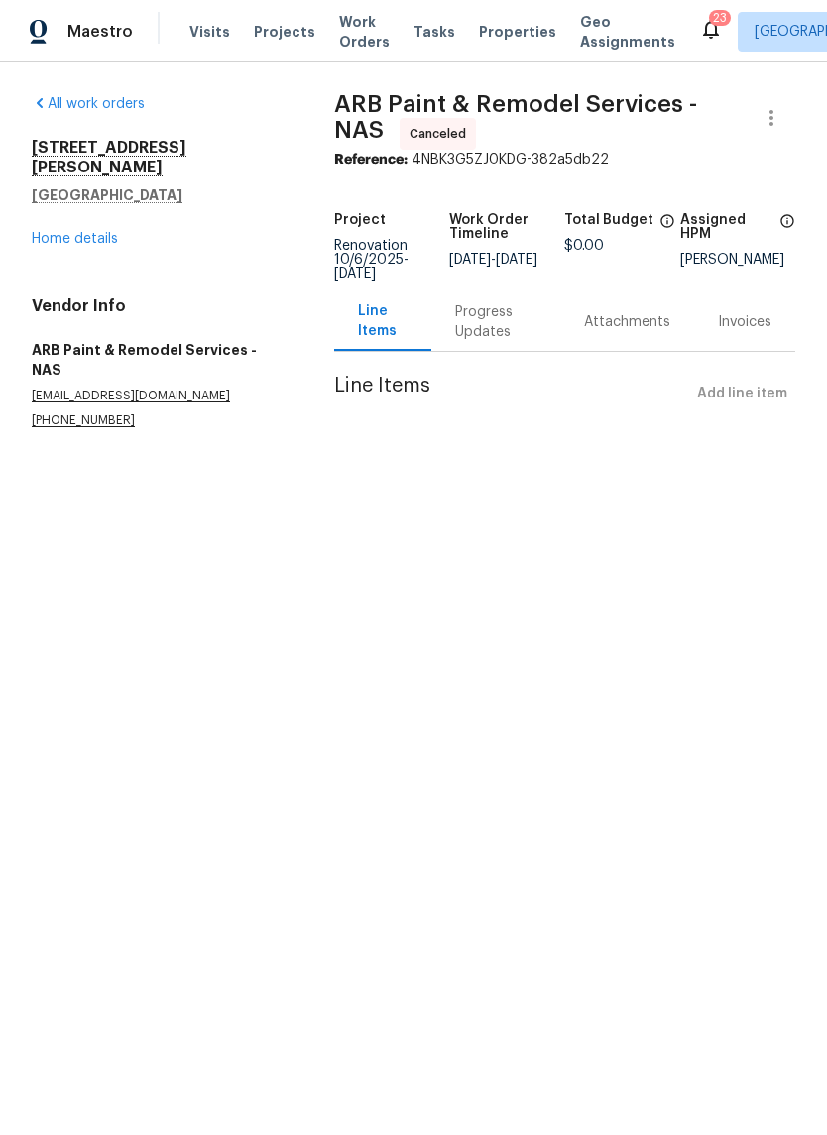
click at [66, 232] on link "Home details" at bounding box center [75, 239] width 86 height 14
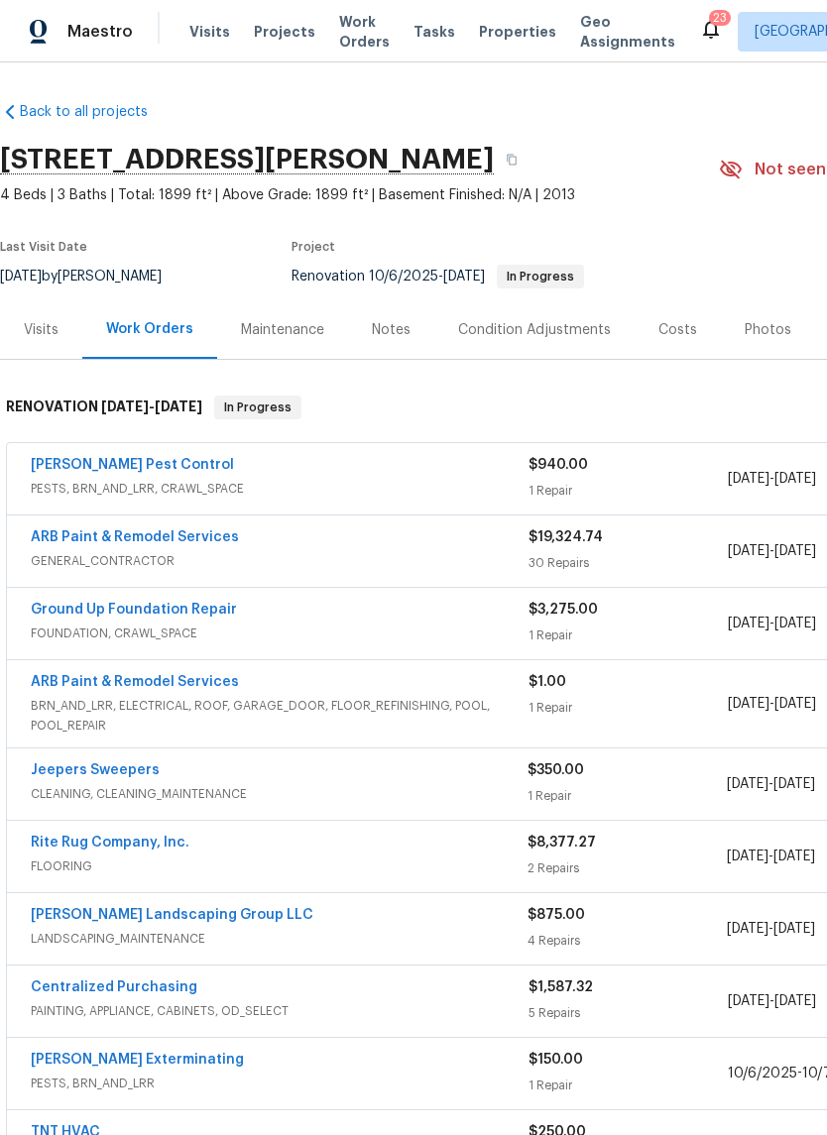
click at [375, 321] on div "Notes" at bounding box center [391, 330] width 39 height 20
